Goal: Transaction & Acquisition: Subscribe to service/newsletter

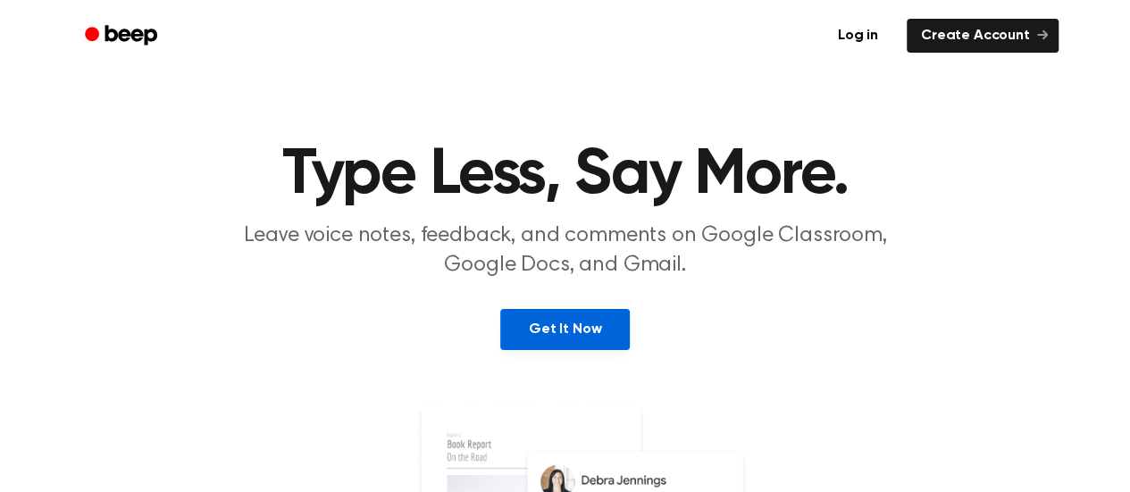
click at [582, 321] on link "Get It Now" at bounding box center [564, 329] width 129 height 41
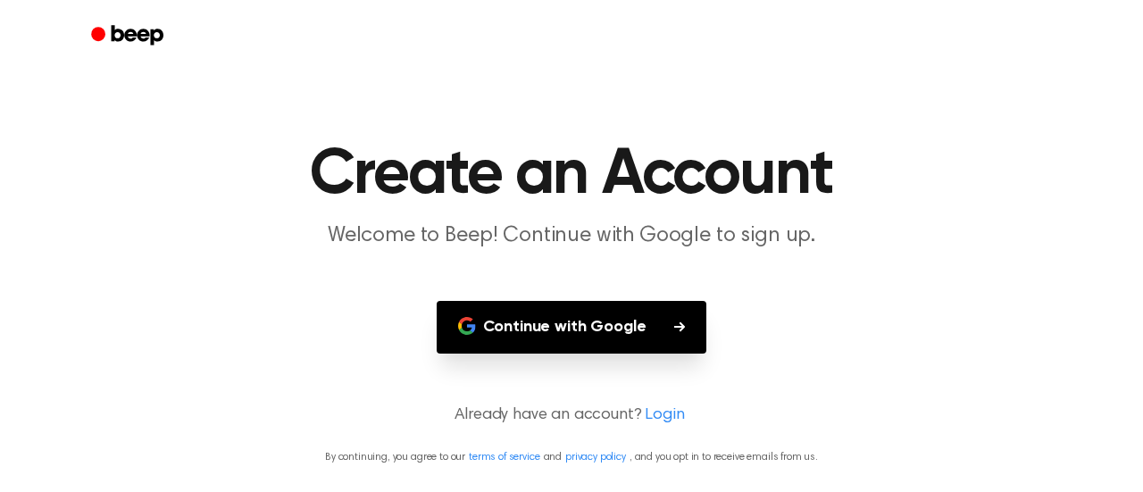
click at [582, 321] on button "Continue with Google" at bounding box center [572, 327] width 271 height 53
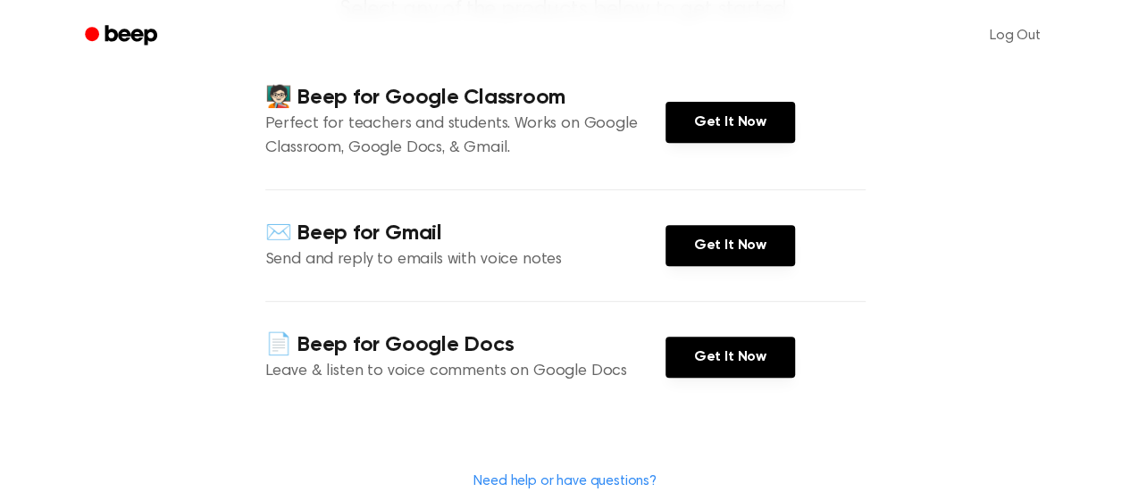
scroll to position [288, 0]
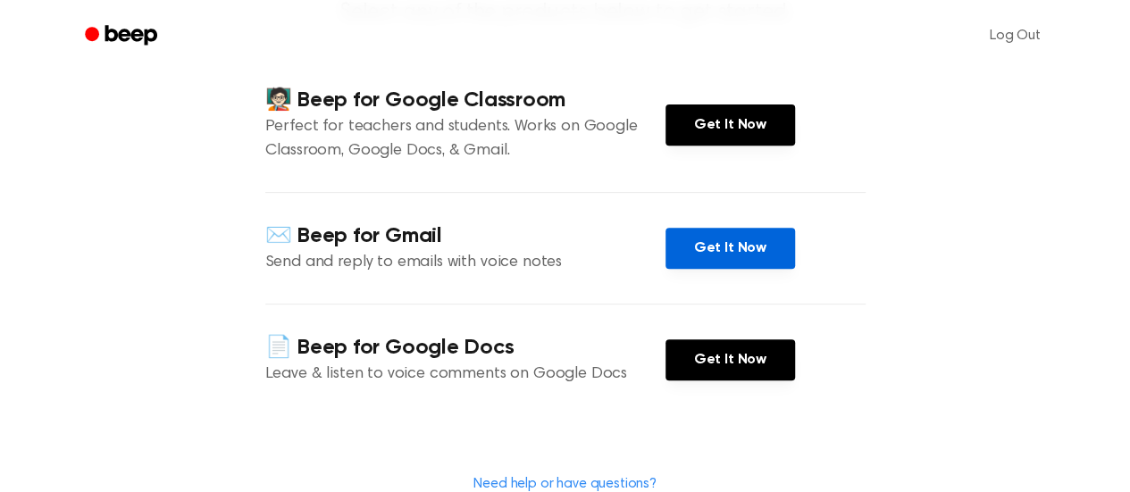
click at [754, 258] on link "Get It Now" at bounding box center [729, 248] width 129 height 41
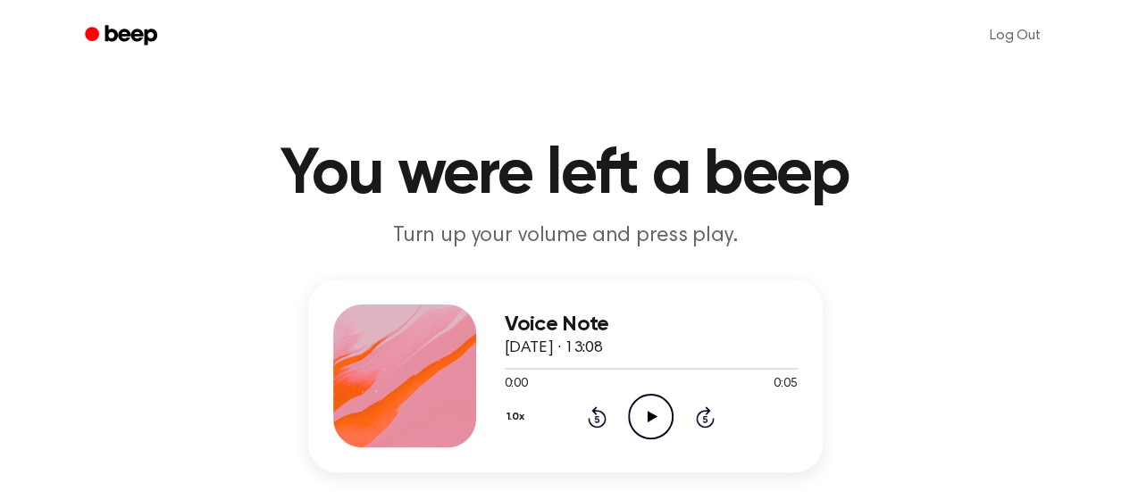
click at [647, 413] on icon at bounding box center [652, 417] width 10 height 12
click at [662, 412] on icon "Play Audio" at bounding box center [651, 417] width 46 height 46
